Goal: Navigation & Orientation: Find specific page/section

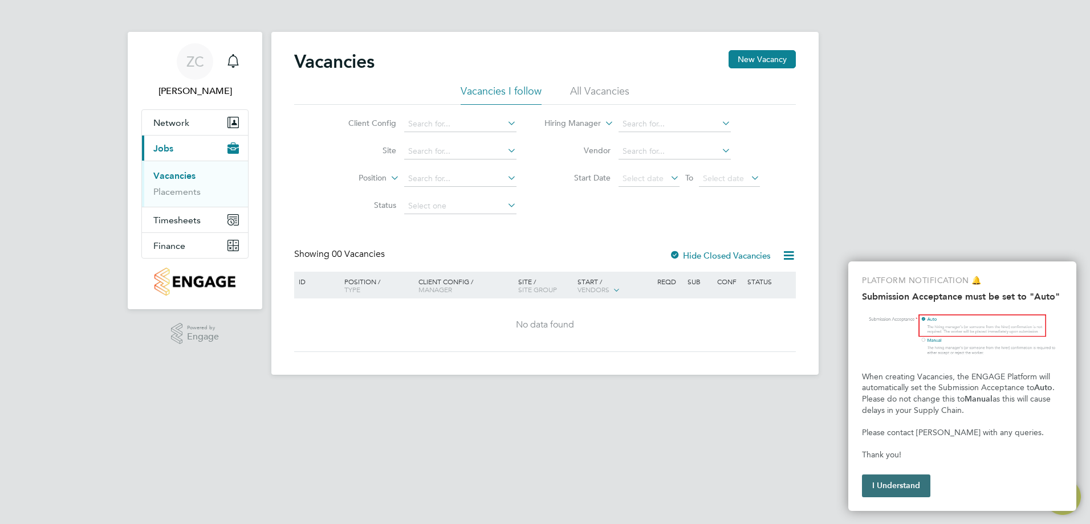
click at [886, 488] on button "I Understand" at bounding box center [896, 486] width 68 height 23
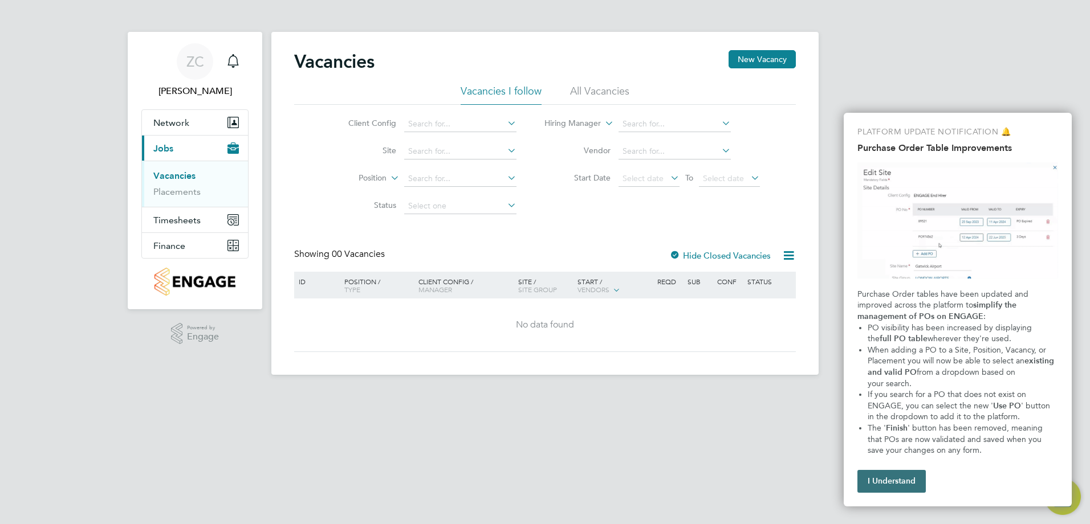
click at [906, 480] on button "I Understand" at bounding box center [891, 481] width 68 height 23
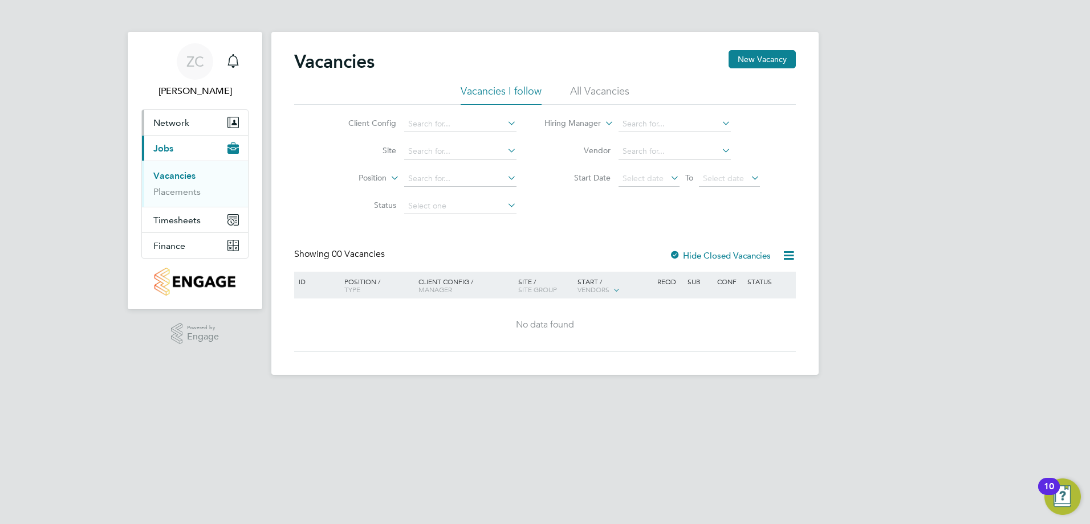
click at [231, 118] on icon "Main navigation" at bounding box center [235, 122] width 8 height 10
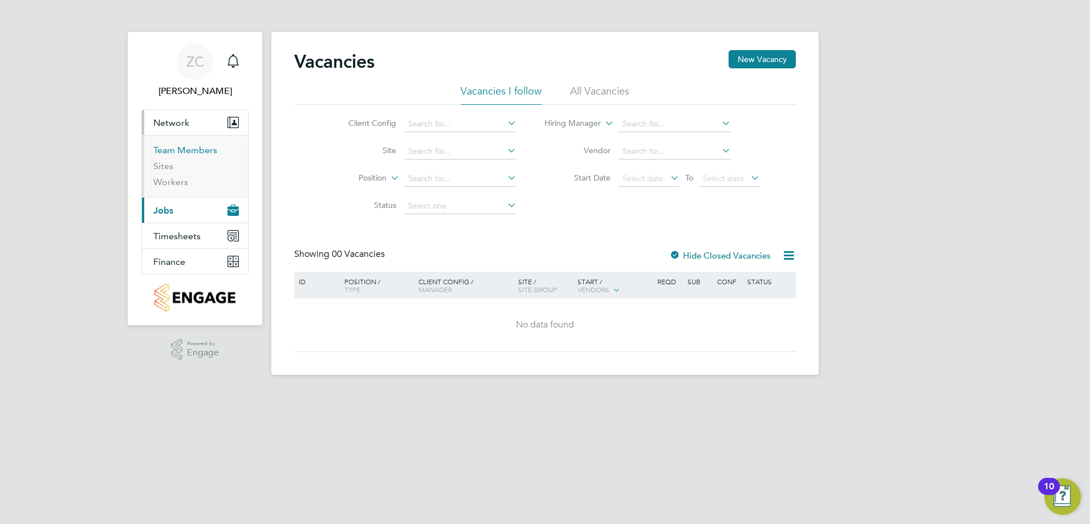
click at [203, 150] on link "Team Members" at bounding box center [185, 150] width 64 height 11
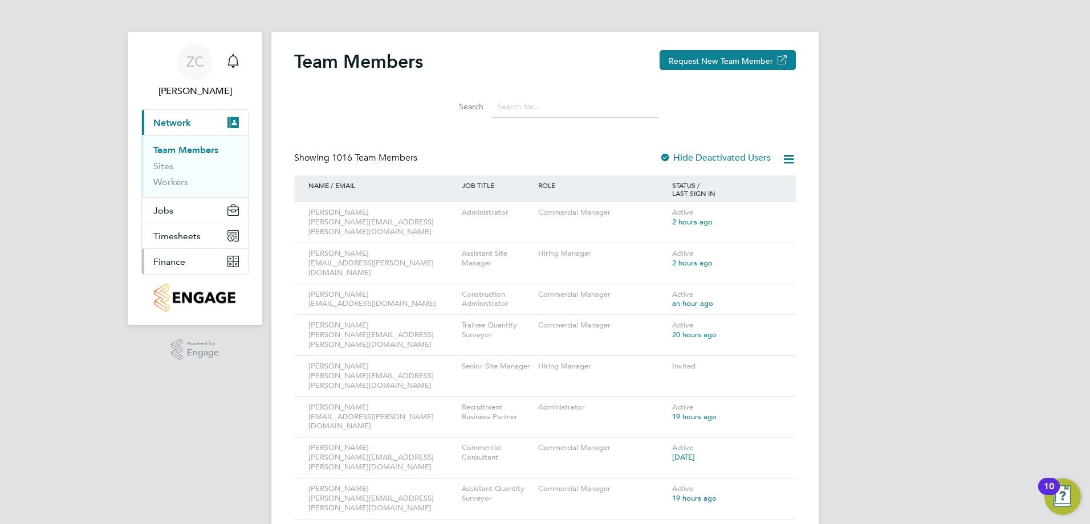
click at [178, 267] on span "Finance" at bounding box center [169, 261] width 32 height 11
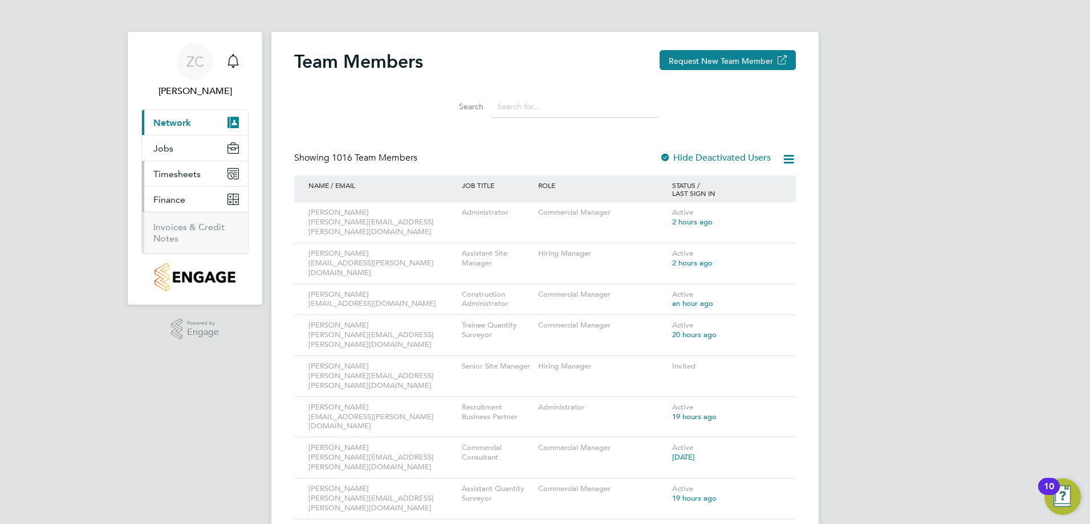
click at [176, 177] on span "Timesheets" at bounding box center [176, 174] width 47 height 11
click at [176, 144] on button "Jobs" at bounding box center [195, 148] width 106 height 25
click at [205, 123] on button "Current page: Network" at bounding box center [195, 122] width 106 height 25
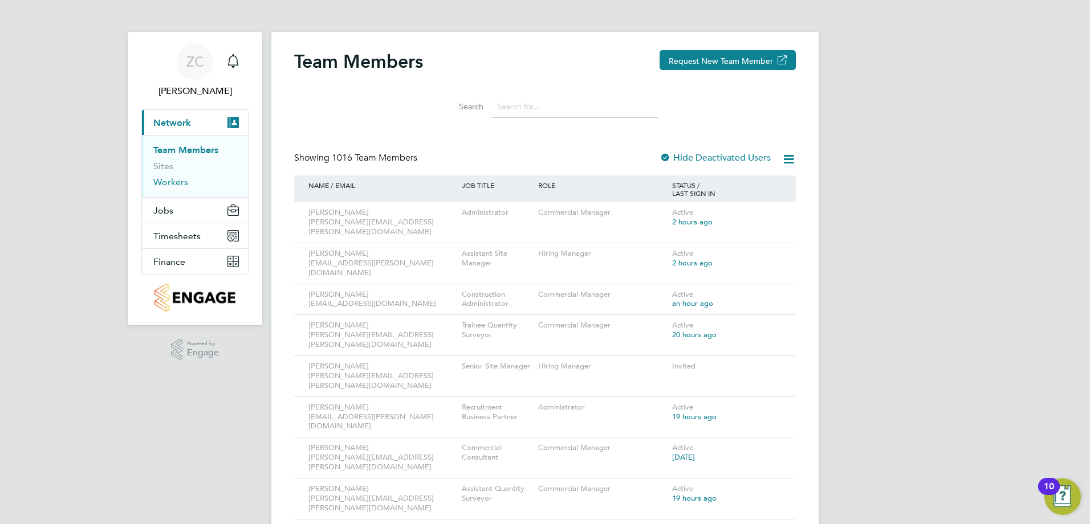
click at [164, 180] on link "Workers" at bounding box center [170, 182] width 35 height 11
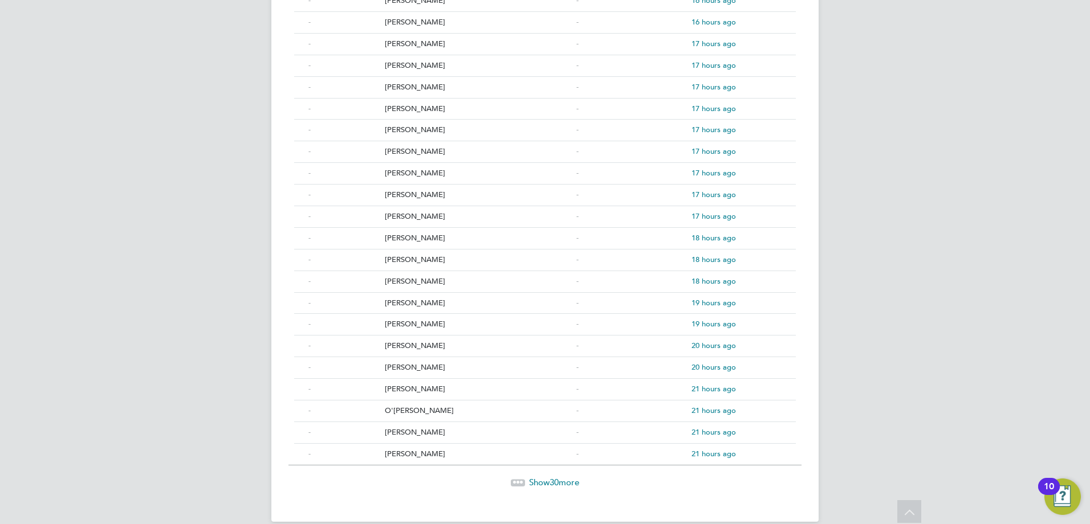
scroll to position [444, 0]
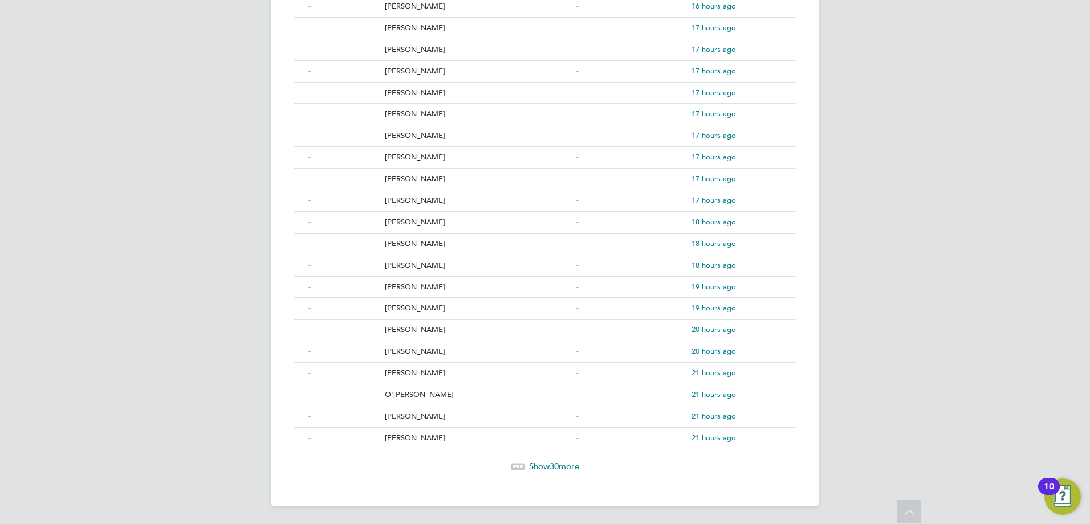
click at [541, 468] on span "Show 30 more" at bounding box center [554, 466] width 50 height 11
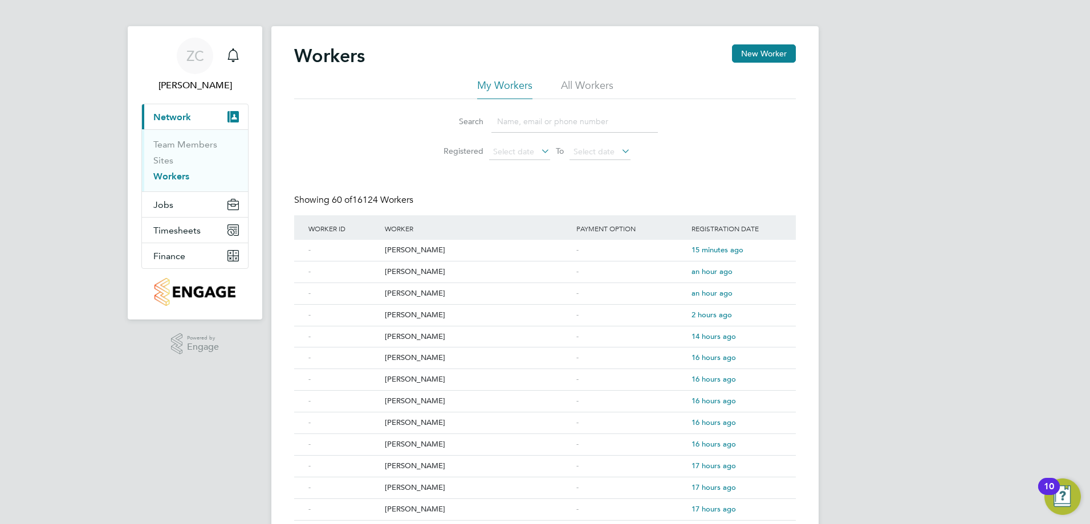
scroll to position [0, 0]
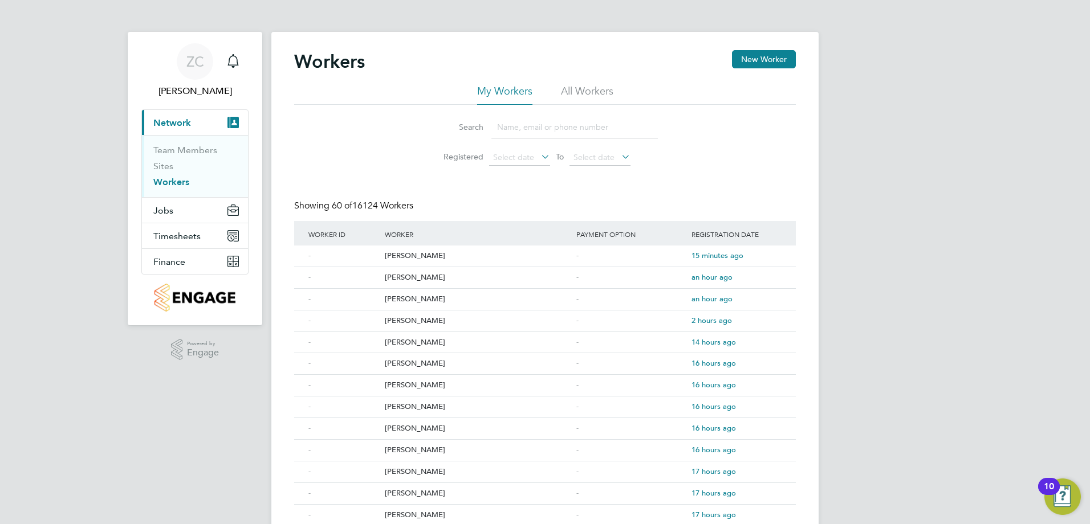
click at [564, 92] on li "All Workers" at bounding box center [587, 94] width 52 height 21
click at [522, 95] on li "My Workers" at bounding box center [504, 94] width 55 height 21
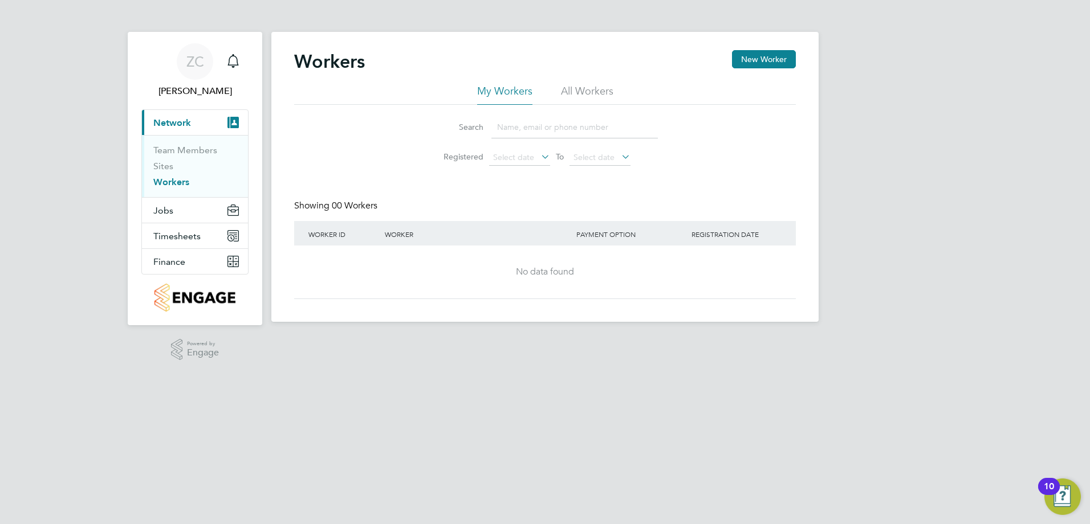
click at [520, 93] on li "My Workers" at bounding box center [504, 94] width 55 height 21
click at [575, 93] on li "All Workers" at bounding box center [587, 94] width 52 height 21
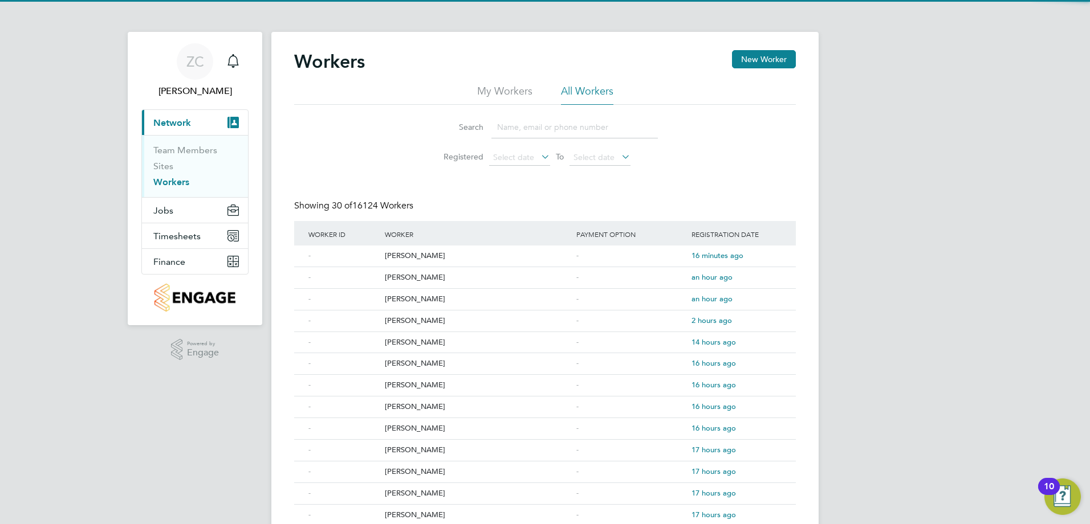
click at [513, 95] on li "My Workers" at bounding box center [504, 94] width 55 height 21
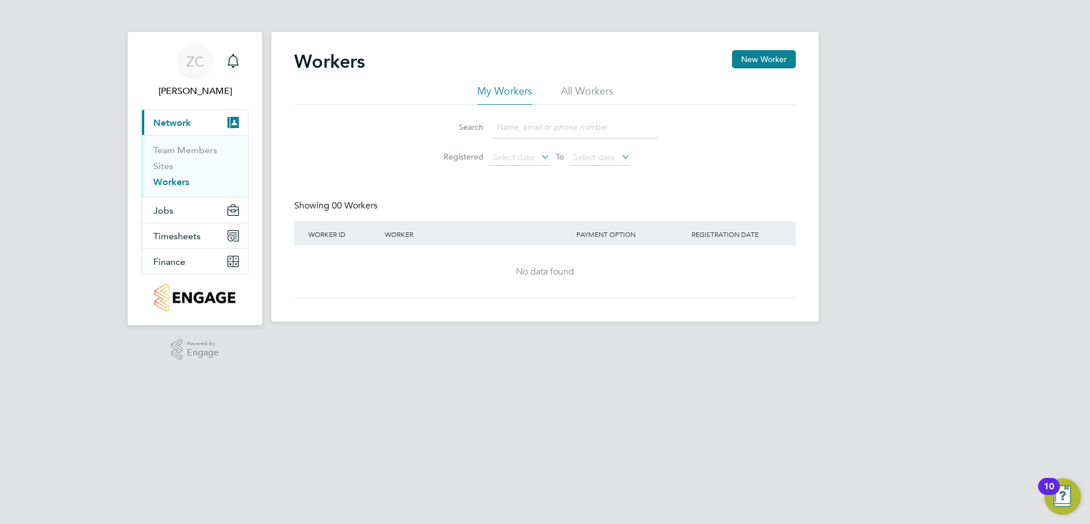
click at [565, 92] on li "All Workers" at bounding box center [587, 94] width 52 height 21
